Goal: Information Seeking & Learning: Learn about a topic

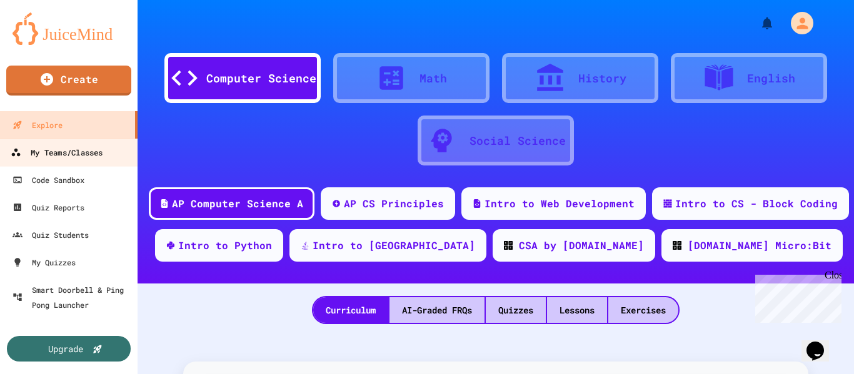
click at [68, 158] on div "My Teams/Classes" at bounding box center [57, 153] width 92 height 16
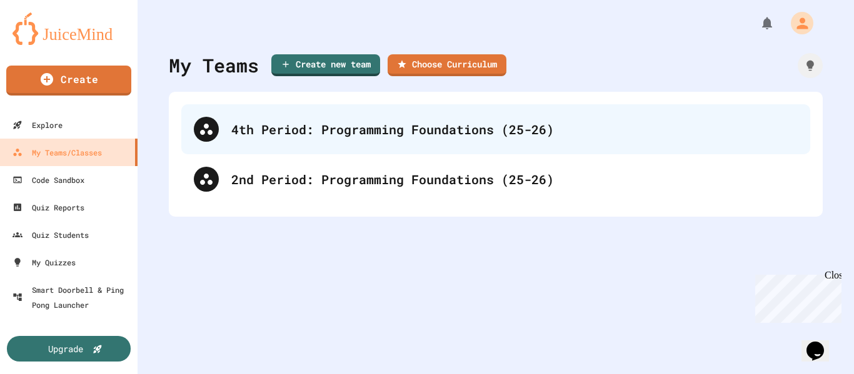
click at [319, 138] on div "4th Period: Programming Foundations (25-26)" at bounding box center [514, 129] width 566 height 19
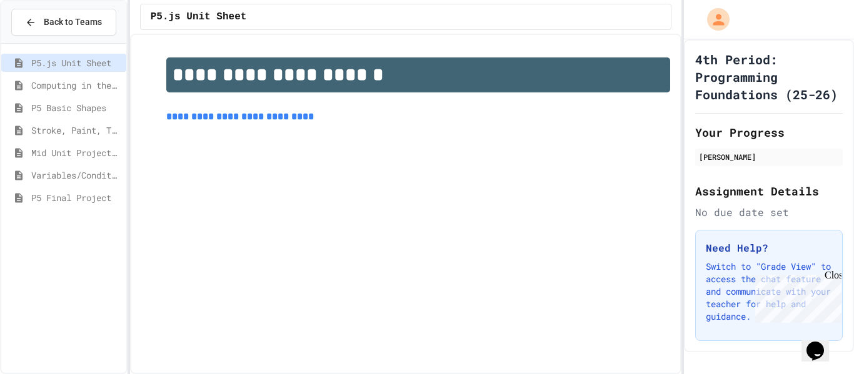
click at [81, 178] on span "Variables/Conditionals/Animation" at bounding box center [76, 175] width 90 height 13
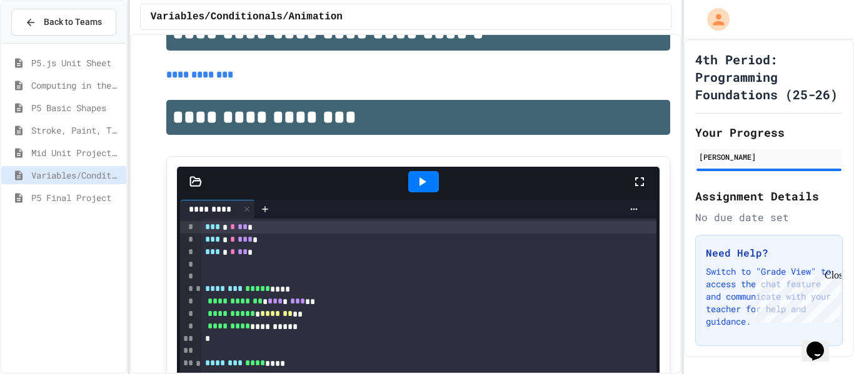
scroll to position [136, 0]
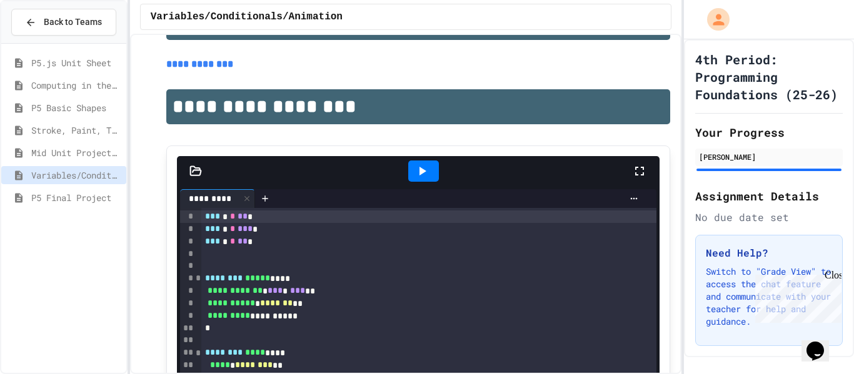
click at [114, 154] on span "Mid Unit Project: Creature Art" at bounding box center [76, 152] width 90 height 13
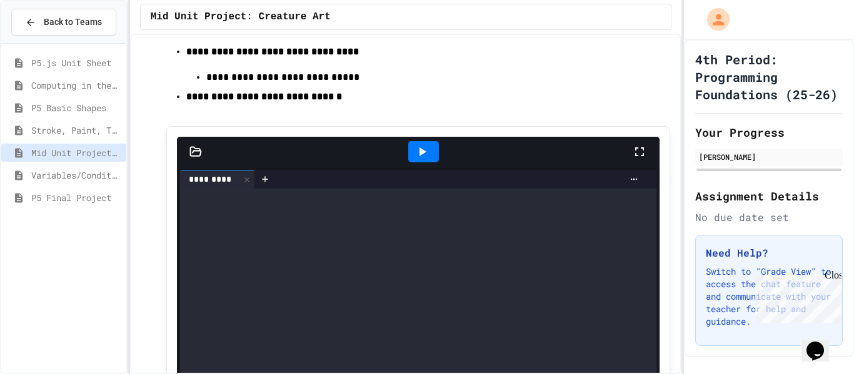
scroll to position [248, 0]
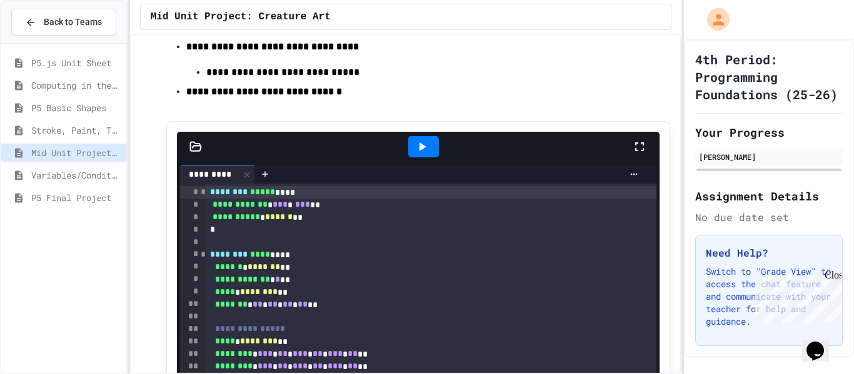
click at [639, 139] on icon at bounding box center [639, 146] width 15 height 15
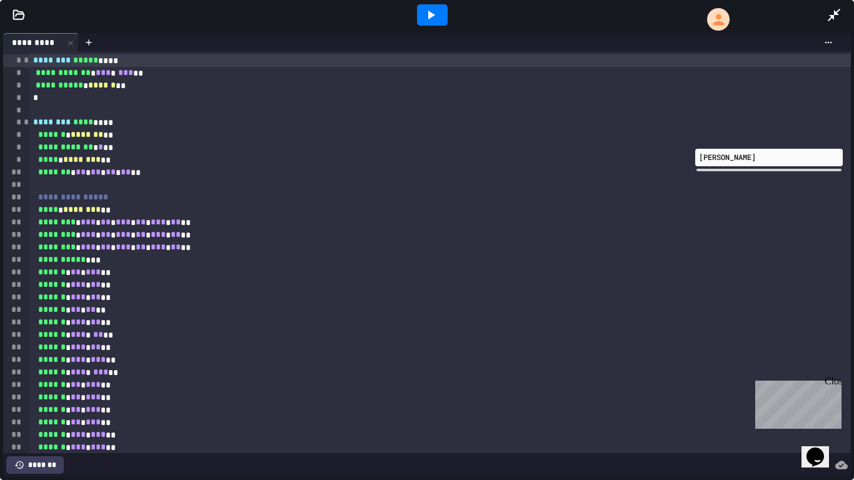
click at [429, 19] on icon at bounding box center [430, 15] width 15 height 15
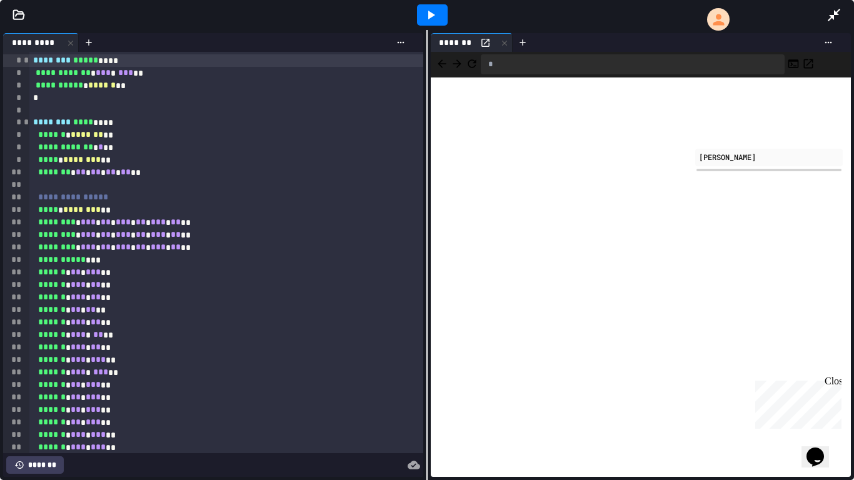
click at [118, 249] on div "******** * *** * ** * *** * ** * *** * ** **" at bounding box center [226, 247] width 394 height 13
click at [435, 21] on icon at bounding box center [430, 15] width 15 height 15
click at [119, 238] on div "******** * *** * ** * *** * ** * *** * ** **" at bounding box center [226, 235] width 394 height 13
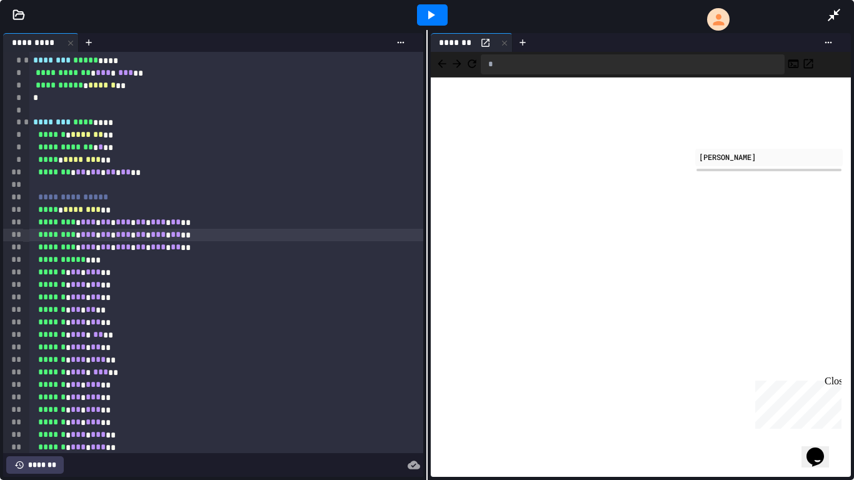
click at [434, 12] on icon at bounding box center [430, 15] width 15 height 15
click at [838, 11] on icon at bounding box center [833, 15] width 15 height 15
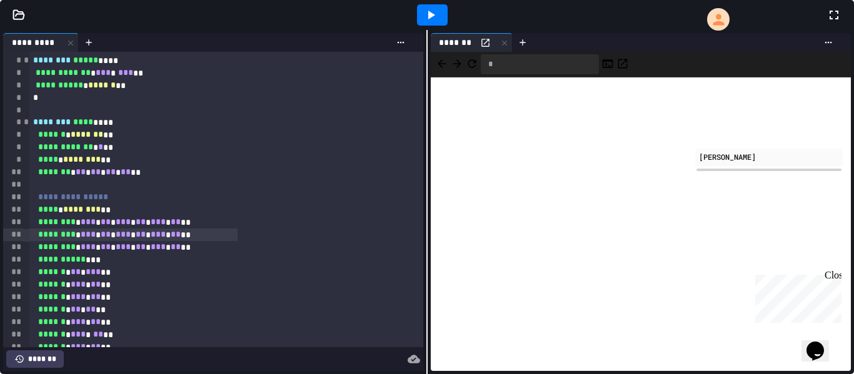
scroll to position [87, 0]
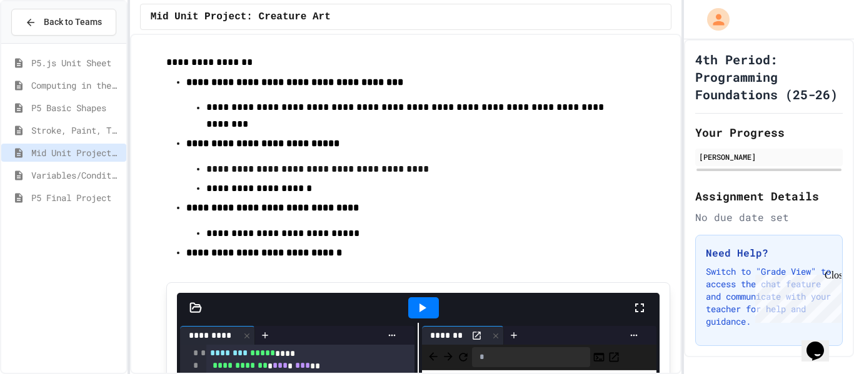
click at [108, 198] on span "P5 Final Project" at bounding box center [76, 197] width 90 height 13
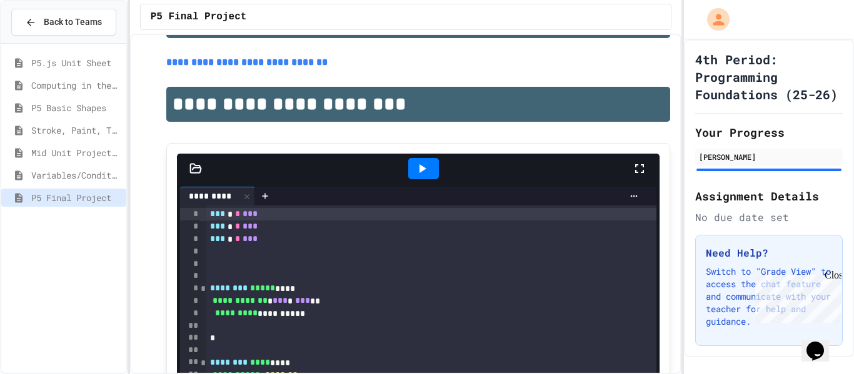
scroll to position [58, 0]
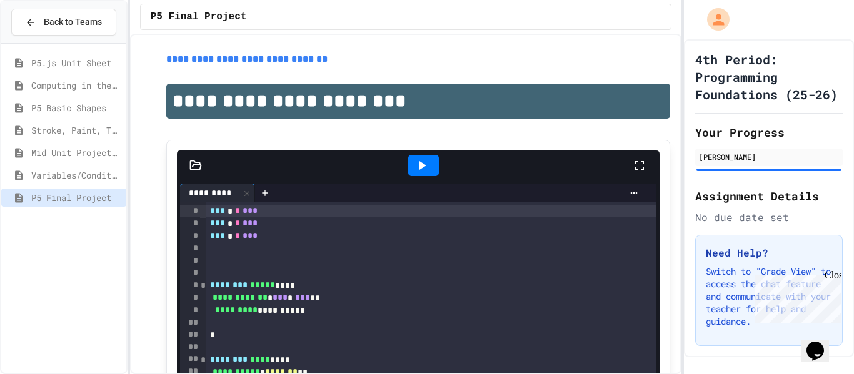
click at [638, 162] on icon at bounding box center [639, 165] width 9 height 9
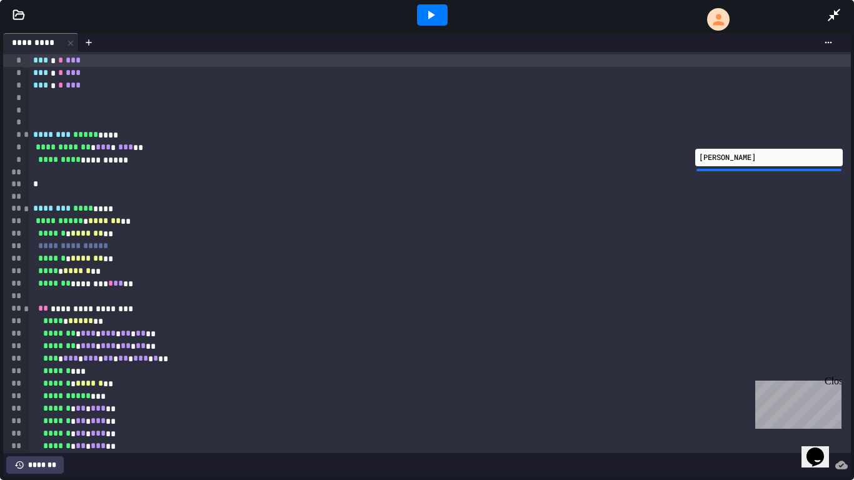
click at [434, 16] on icon at bounding box center [430, 15] width 15 height 15
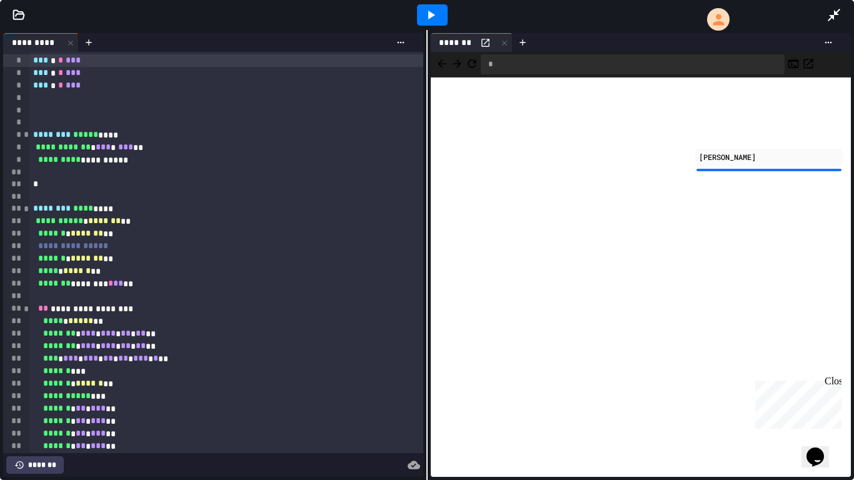
click at [837, 15] on icon at bounding box center [833, 15] width 15 height 15
